Goal: Task Accomplishment & Management: Use online tool/utility

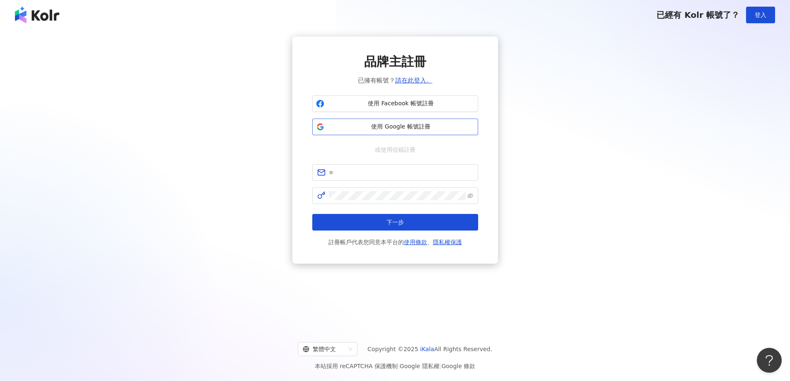
click at [410, 128] on span "使用 Google 帳號註冊" at bounding box center [401, 127] width 147 height 8
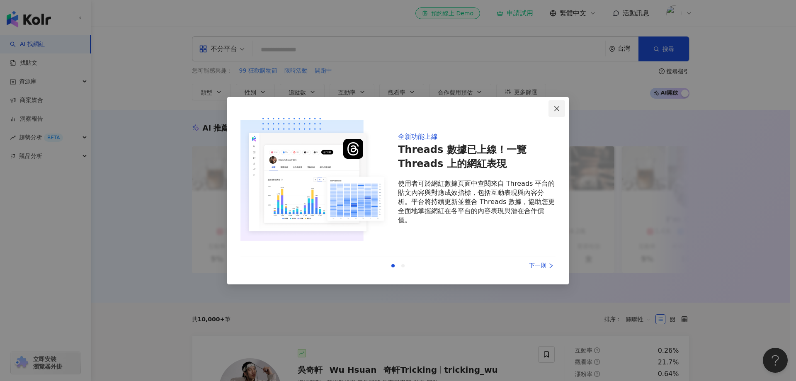
click at [555, 109] on icon "close" at bounding box center [557, 108] width 7 height 7
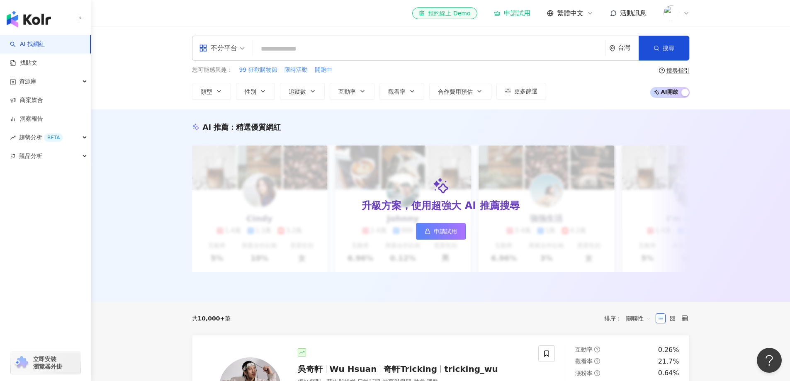
scroll to position [0, 0]
click at [383, 46] on input "search" at bounding box center [429, 49] width 346 height 16
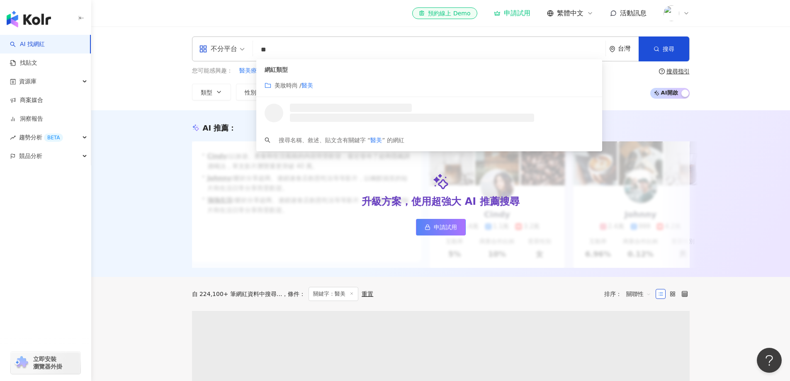
click at [340, 85] on div "美妝時尚 / 醫美" at bounding box center [429, 85] width 329 height 9
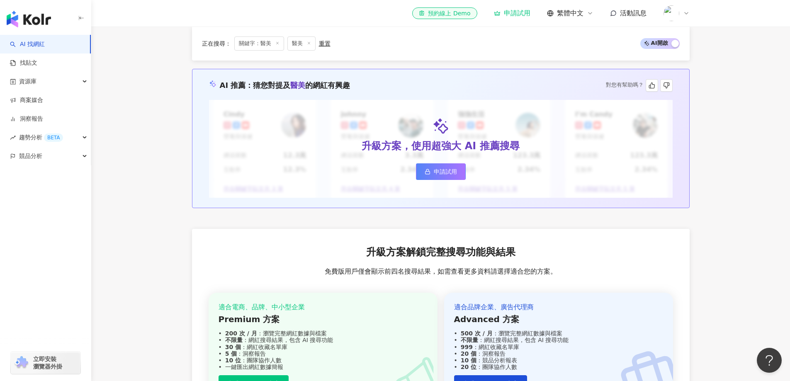
scroll to position [870, 0]
type input "**"
click at [437, 175] on span "申請試用" at bounding box center [445, 172] width 23 height 7
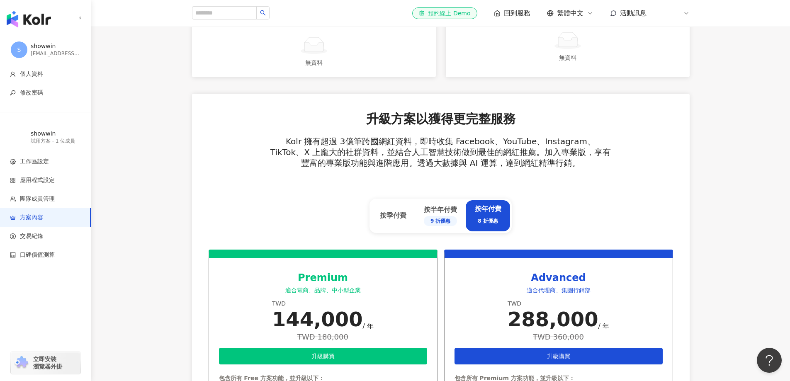
scroll to position [207, 0]
click at [47, 138] on div "試用方案 - 1 位成員" at bounding box center [56, 141] width 50 height 7
click at [675, 15] on img at bounding box center [671, 13] width 16 height 16
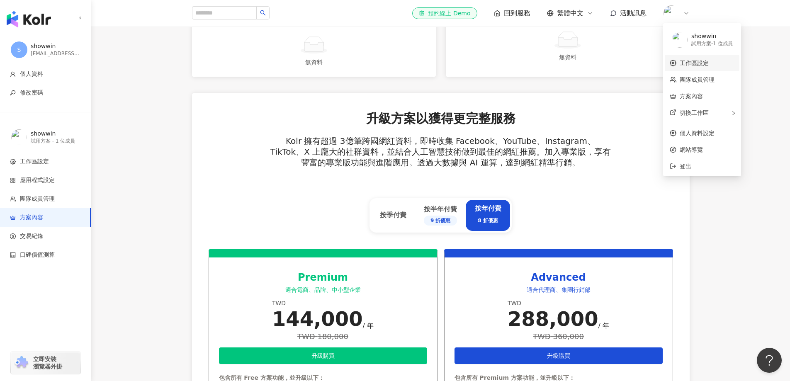
click at [698, 63] on link "工作區設定" at bounding box center [694, 63] width 29 height 7
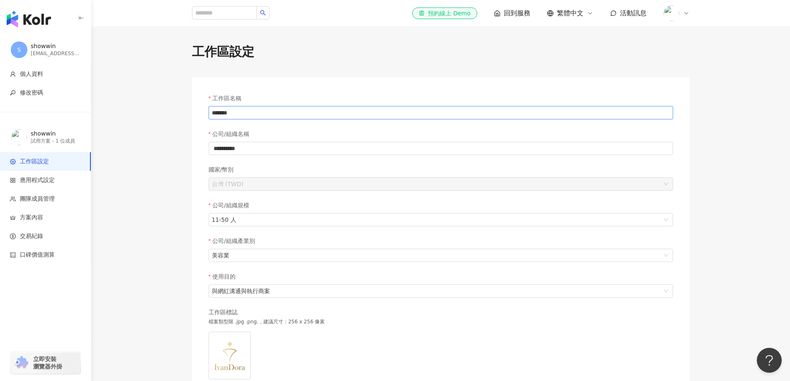
drag, startPoint x: 247, startPoint y: 114, endPoint x: 177, endPoint y: 118, distance: 69.8
click at [177, 118] on div "**********" at bounding box center [440, 269] width 531 height 452
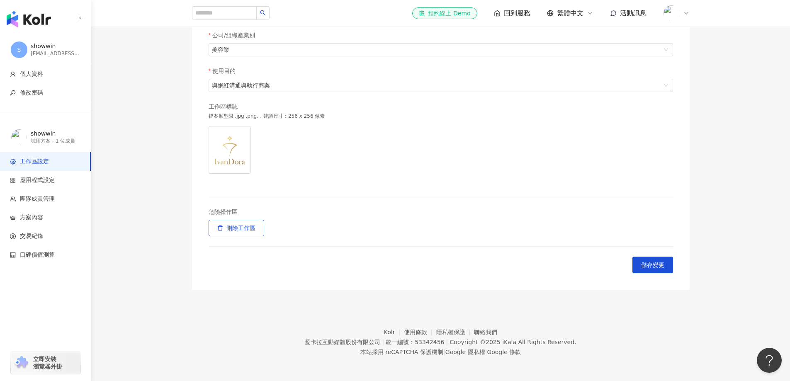
scroll to position [207, 0]
click at [517, 12] on span "回到服務" at bounding box center [517, 13] width 27 height 9
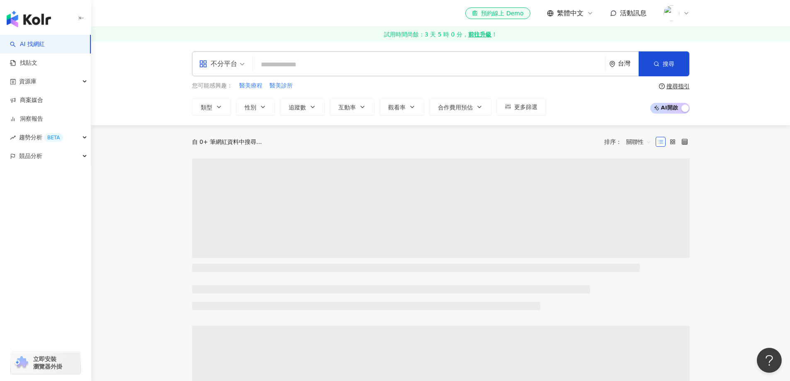
click at [287, 68] on input "search" at bounding box center [429, 65] width 346 height 16
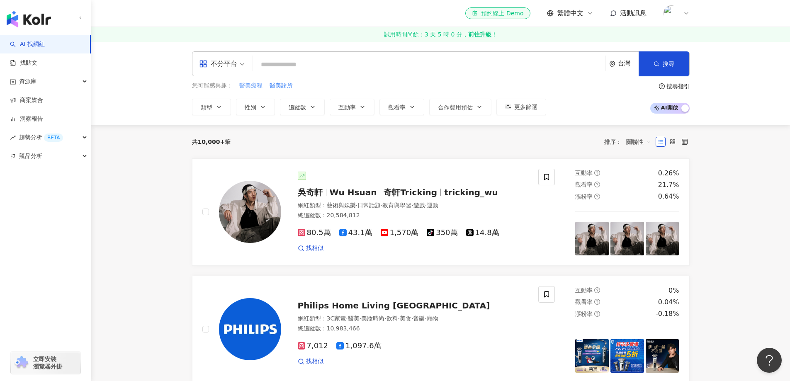
click at [253, 84] on span "醫美療程" at bounding box center [250, 86] width 23 height 8
type input "****"
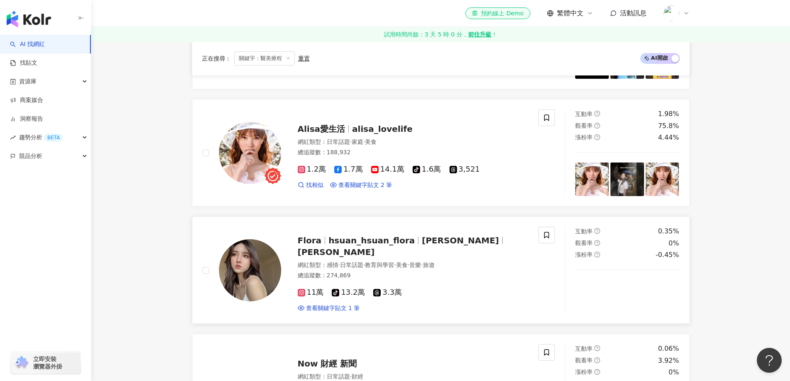
scroll to position [1078, 0]
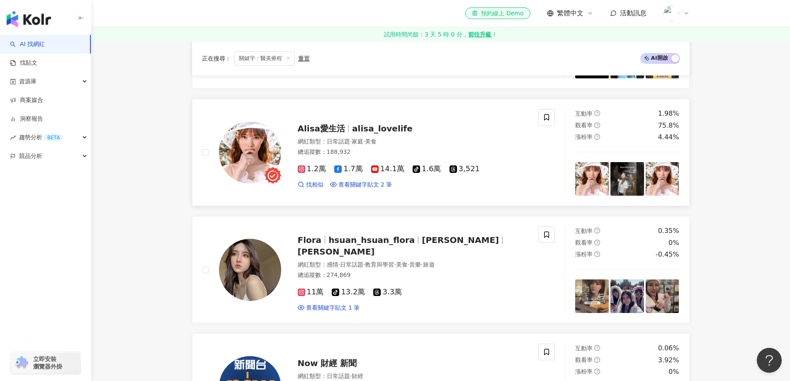
click at [318, 124] on span "Alisa愛生活" at bounding box center [322, 129] width 48 height 10
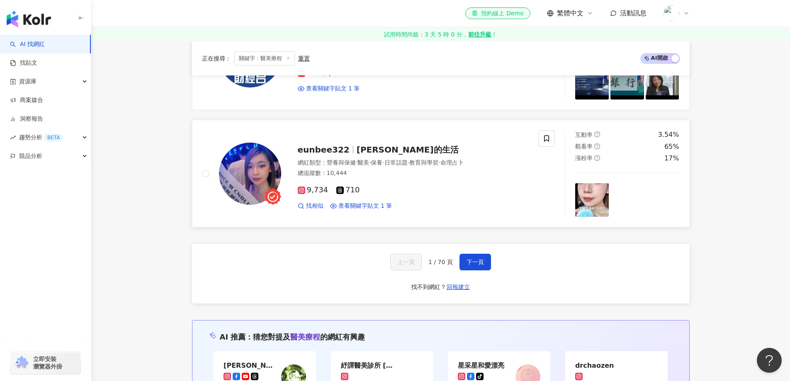
scroll to position [1409, 0]
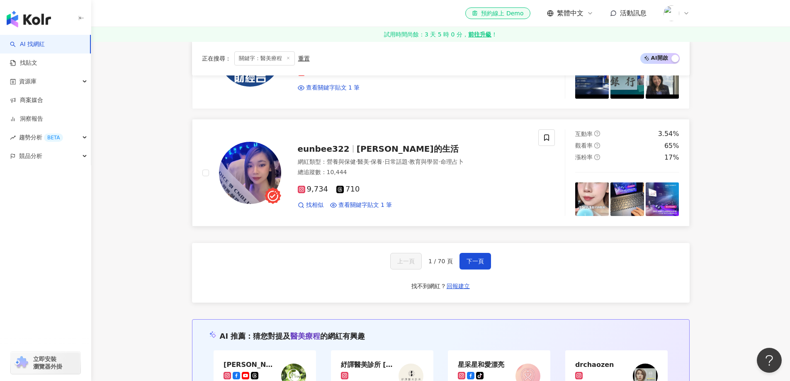
click at [329, 144] on span "eunbee322" at bounding box center [324, 149] width 52 height 10
click at [468, 253] on button "下一頁" at bounding box center [475, 261] width 32 height 17
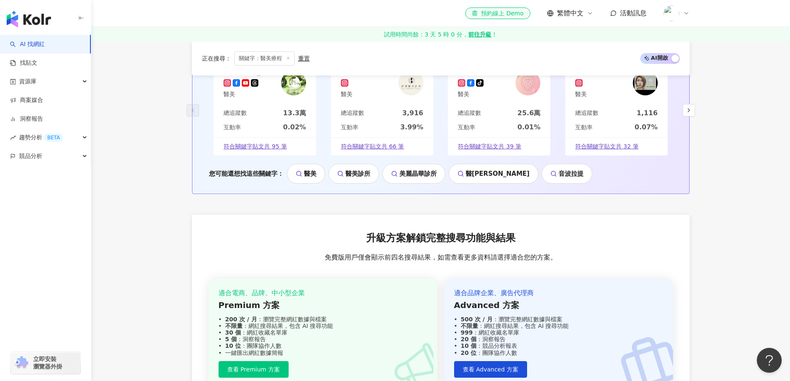
scroll to position [1548, 0]
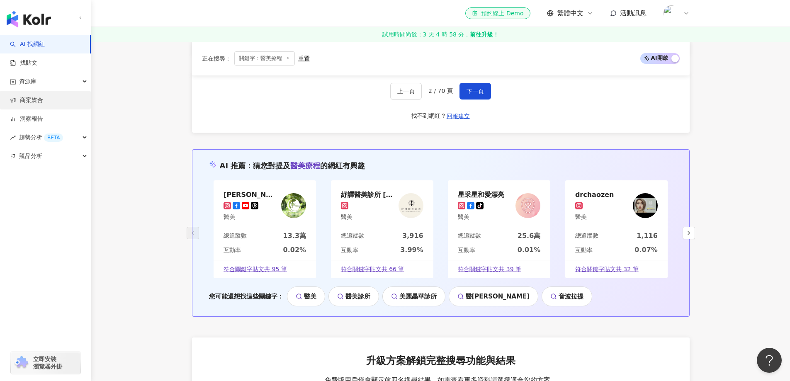
click at [43, 101] on link "商案媒合" at bounding box center [26, 100] width 33 height 8
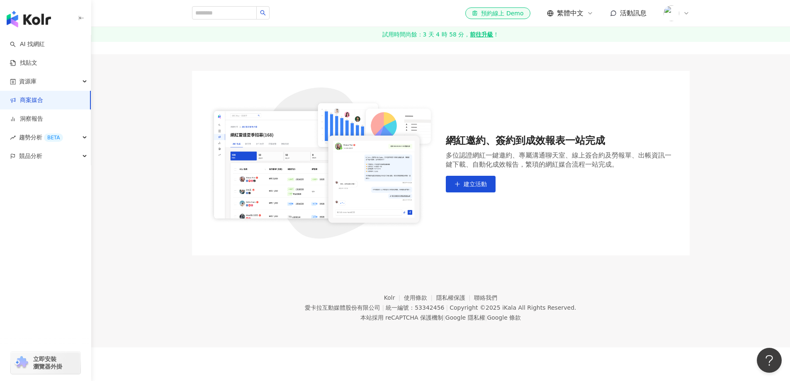
scroll to position [38, 0]
click at [465, 179] on button "建立活動" at bounding box center [471, 183] width 50 height 17
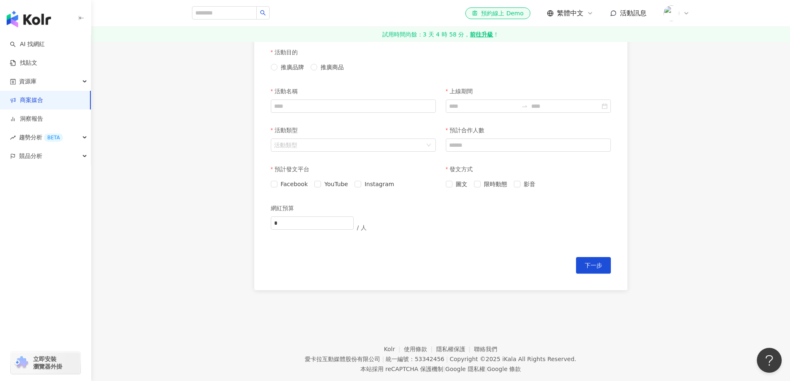
scroll to position [240, 0]
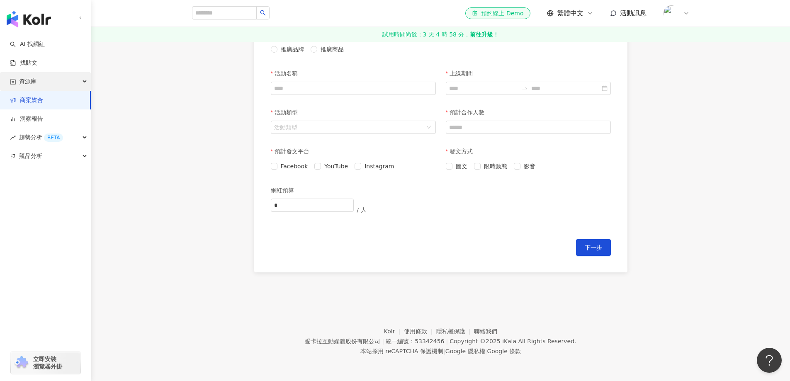
click at [34, 79] on span "資源庫" at bounding box center [27, 81] width 17 height 19
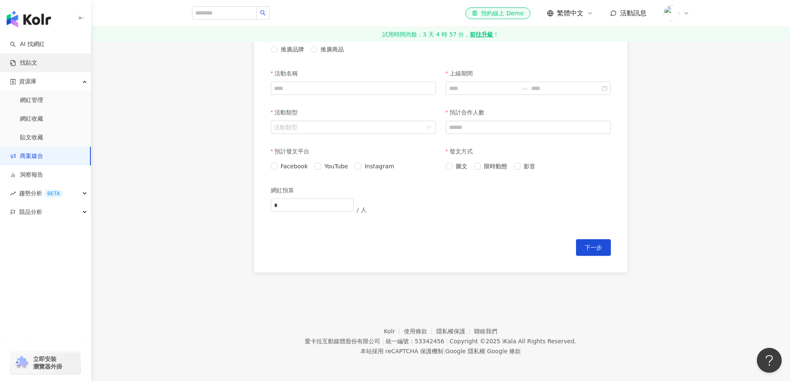
click at [29, 60] on link "找貼文" at bounding box center [23, 63] width 27 height 8
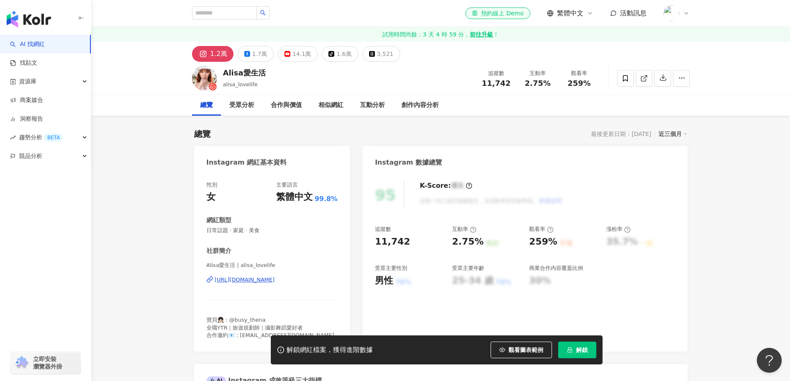
click at [257, 280] on div "https://www.instagram.com/alisa_lovelife/" at bounding box center [245, 279] width 60 height 7
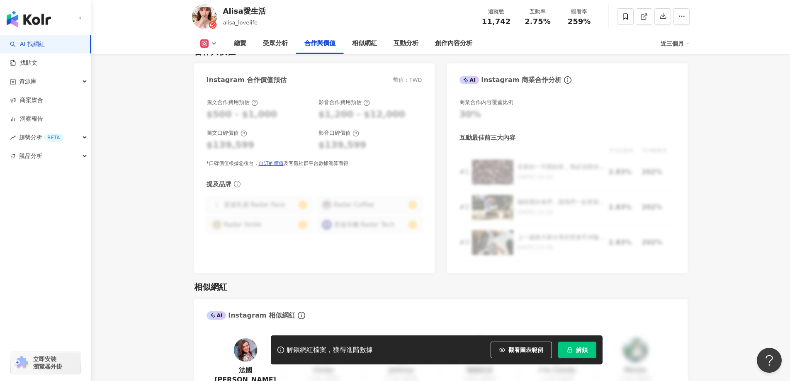
scroll to position [1160, 0]
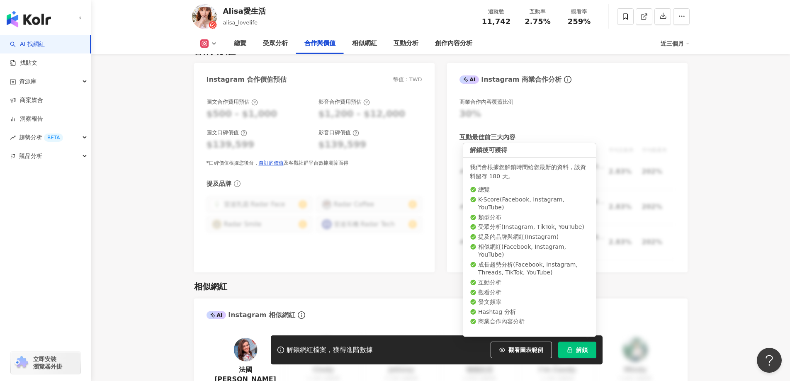
click at [571, 349] on icon "lock" at bounding box center [569, 349] width 5 height 5
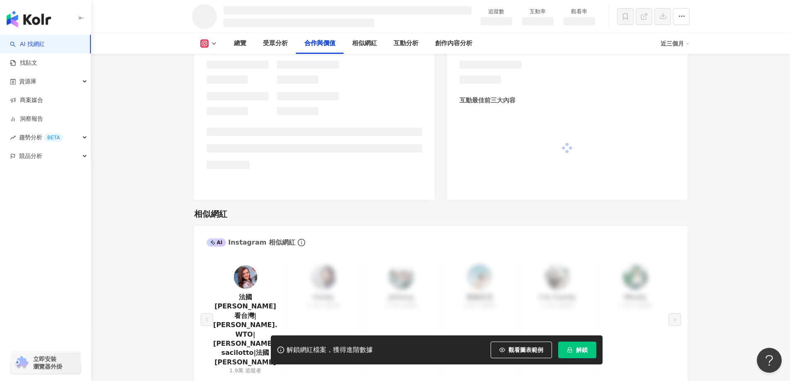
scroll to position [1006, 0]
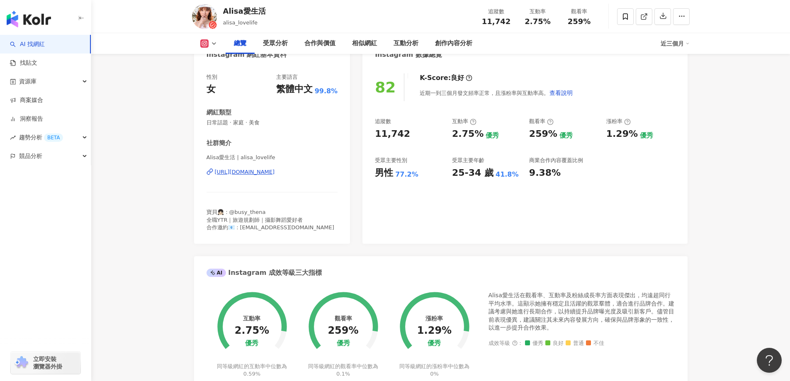
scroll to position [106, 0]
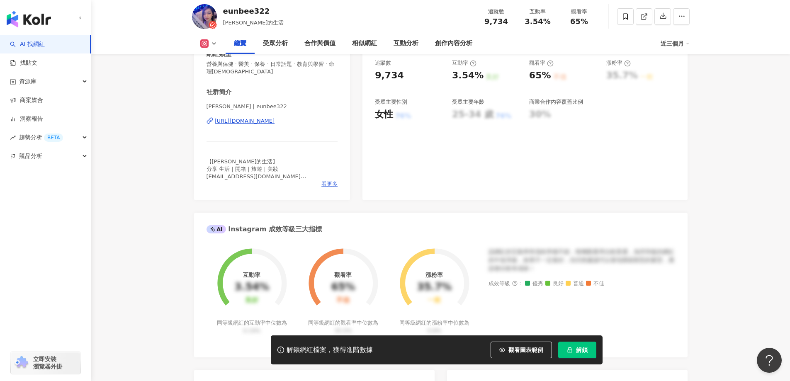
click at [323, 182] on span "看更多" at bounding box center [329, 183] width 16 height 7
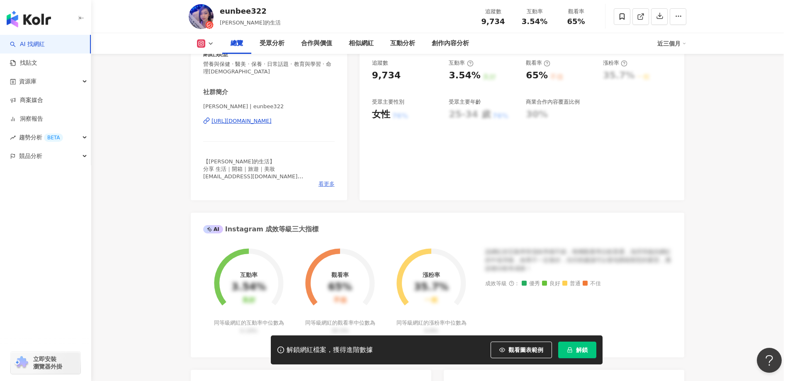
scroll to position [166, 0]
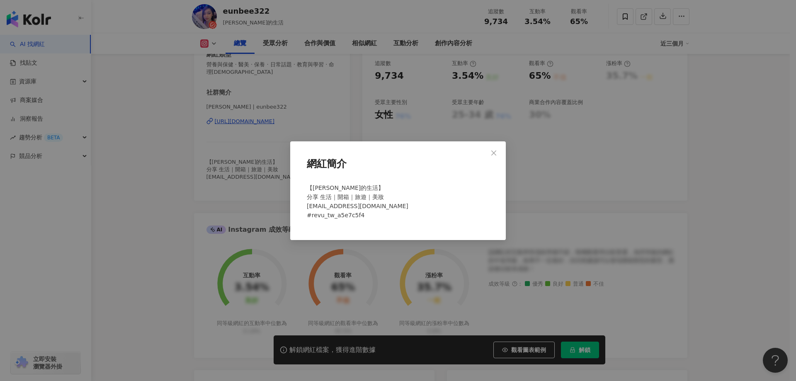
drag, startPoint x: 495, startPoint y: 151, endPoint x: 345, endPoint y: 129, distance: 152.1
click at [493, 151] on icon "close" at bounding box center [494, 153] width 7 height 7
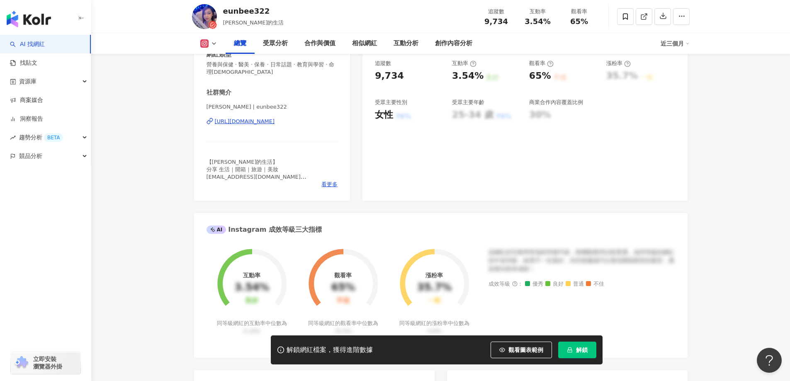
click at [261, 123] on div "[URL][DOMAIN_NAME]" at bounding box center [245, 121] width 60 height 7
